Goal: Check status: Check status

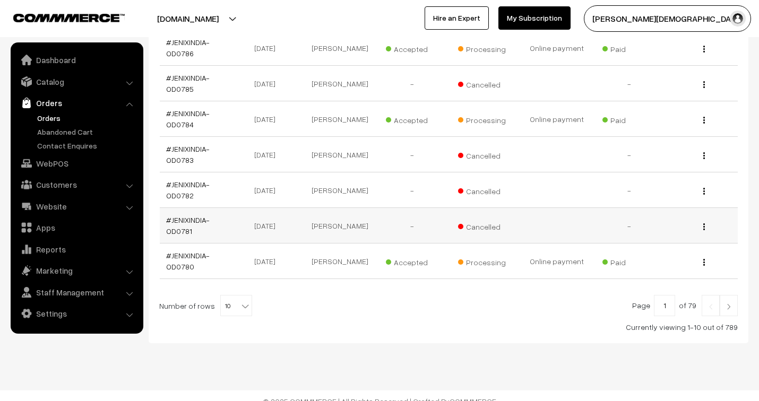
scroll to position [351, 0]
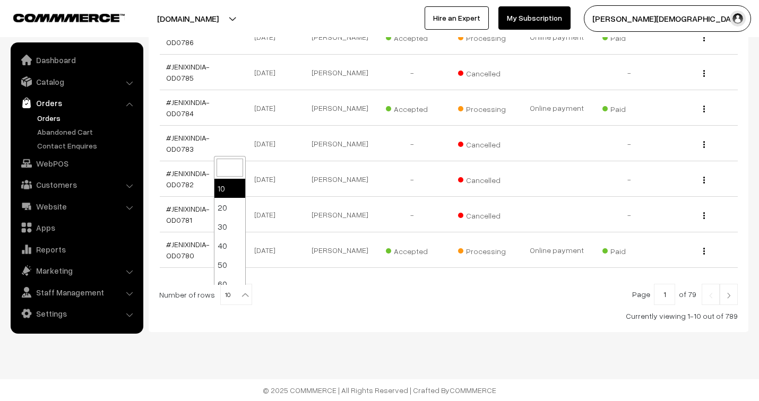
click at [242, 293] on b at bounding box center [245, 295] width 11 height 11
select select "40"
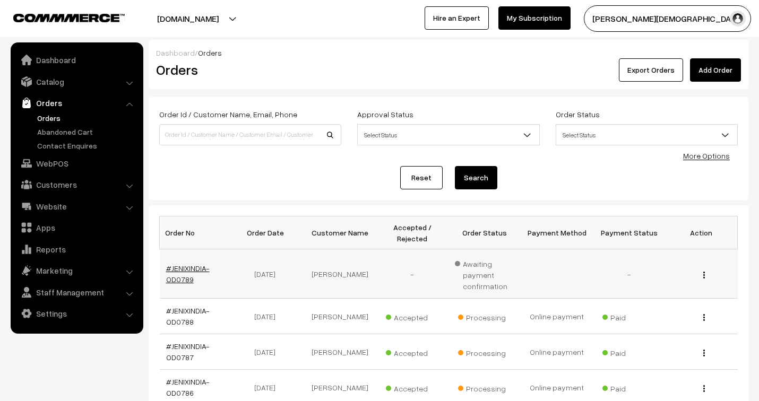
click at [193, 266] on link "#JENIXINDIA-OD0789" at bounding box center [187, 274] width 43 height 20
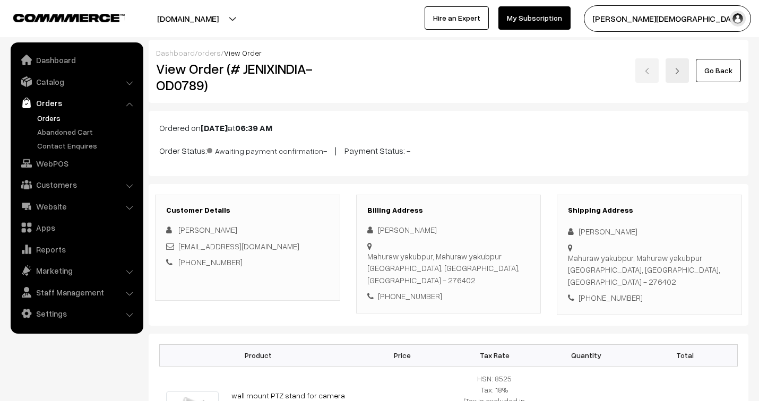
click at [210, 54] on link "orders" at bounding box center [208, 52] width 23 height 9
